Goal: Task Accomplishment & Management: Manage account settings

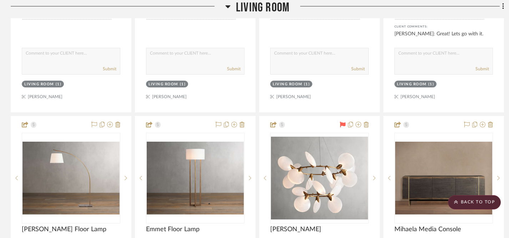
scroll to position [733, 0]
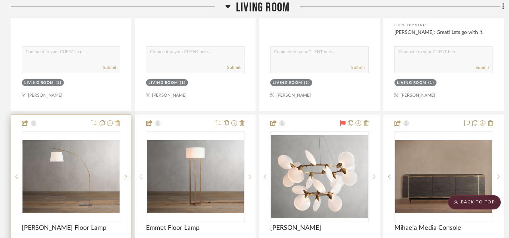
click at [118, 120] on icon at bounding box center [117, 123] width 5 height 6
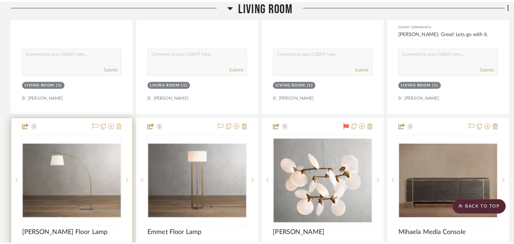
scroll to position [0, 0]
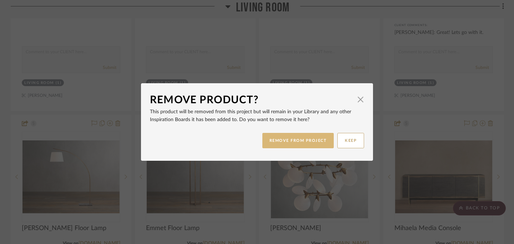
click at [288, 142] on button "REMOVE FROM PROJECT" at bounding box center [298, 140] width 72 height 15
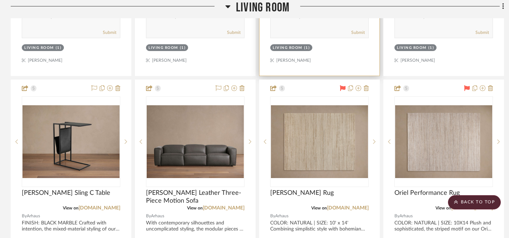
scroll to position [1087, 0]
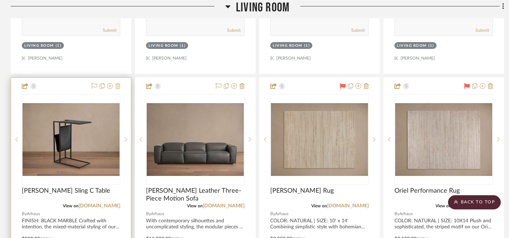
click at [118, 83] on icon at bounding box center [117, 86] width 5 height 6
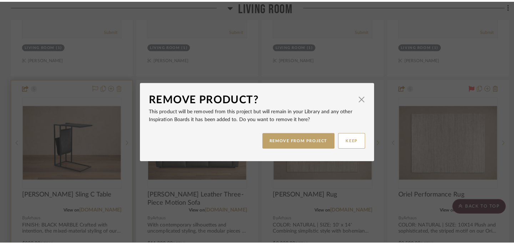
scroll to position [0, 0]
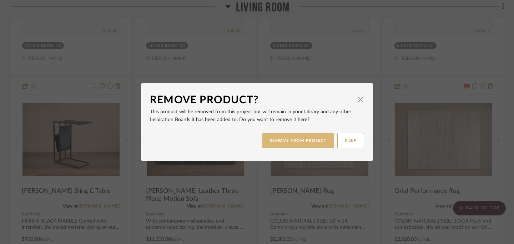
click at [305, 145] on button "REMOVE FROM PROJECT" at bounding box center [298, 140] width 72 height 15
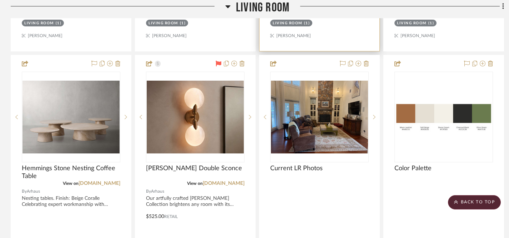
scroll to position [1427, 0]
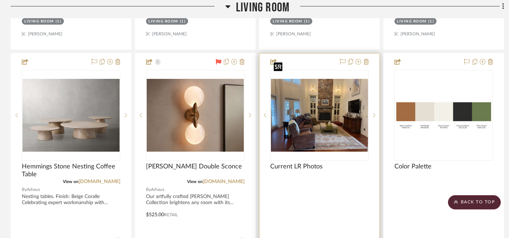
click at [321, 118] on img "0" at bounding box center [319, 115] width 97 height 73
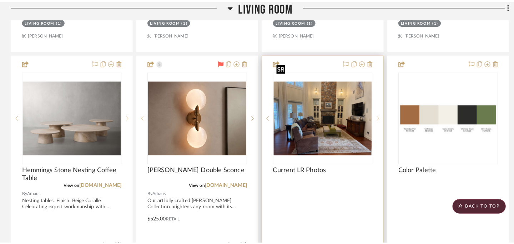
scroll to position [0, 0]
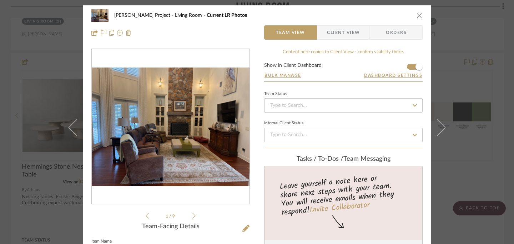
click at [189, 217] on li "1 / 9" at bounding box center [171, 215] width 44 height 9
click at [192, 215] on icon at bounding box center [193, 215] width 3 height 6
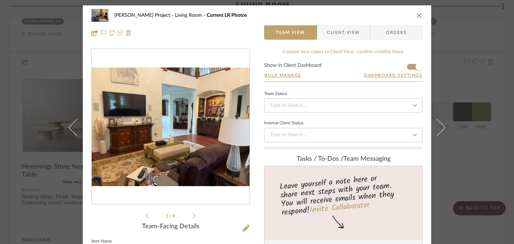
click at [192, 215] on icon at bounding box center [193, 215] width 3 height 6
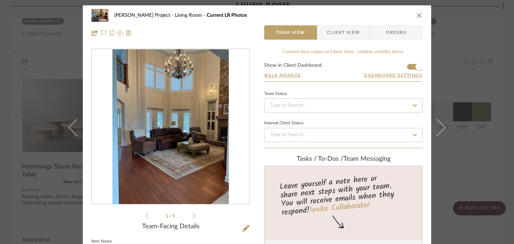
click at [192, 215] on icon at bounding box center [193, 215] width 3 height 6
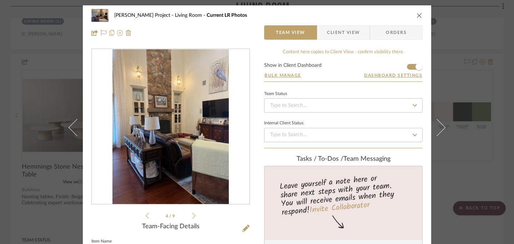
click at [192, 215] on icon at bounding box center [193, 215] width 3 height 6
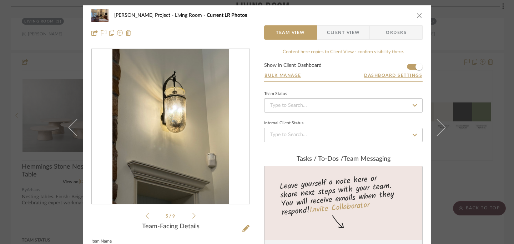
click at [192, 215] on icon at bounding box center [193, 215] width 3 height 6
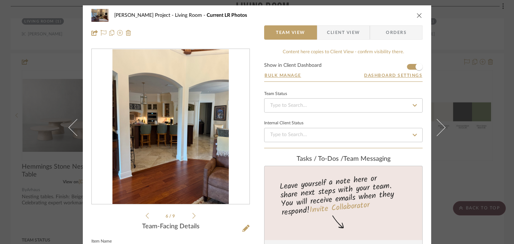
click at [193, 215] on icon at bounding box center [193, 216] width 3 height 6
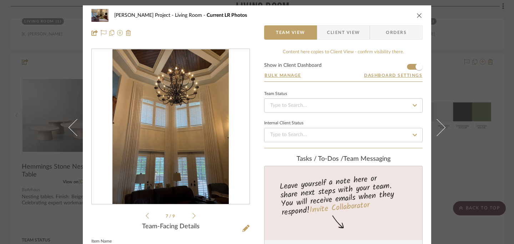
click at [192, 215] on icon at bounding box center [193, 215] width 3 height 6
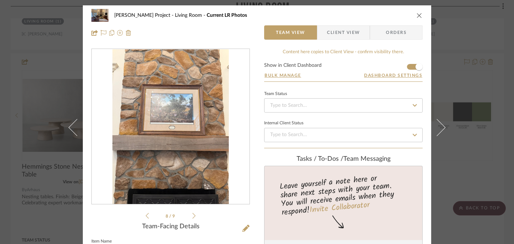
click at [192, 214] on icon at bounding box center [193, 216] width 3 height 6
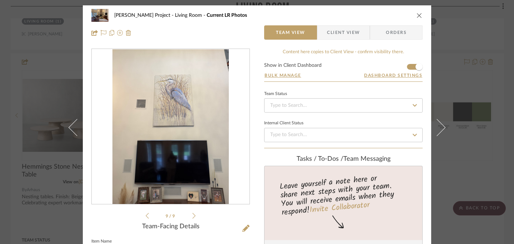
click at [419, 15] on icon "close" at bounding box center [419, 15] width 6 height 6
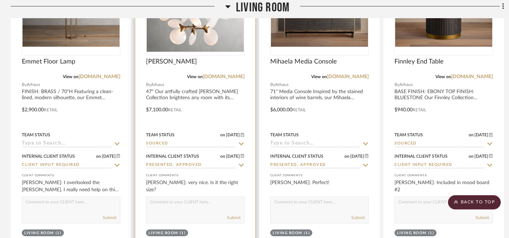
scroll to position [874, 0]
